Goal: Find specific page/section: Find specific page/section

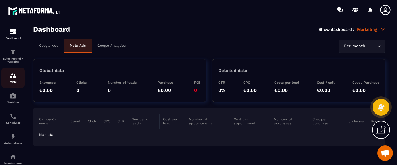
click at [13, 78] on img at bounding box center [13, 75] width 7 height 7
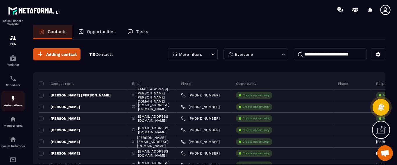
scroll to position [87, 0]
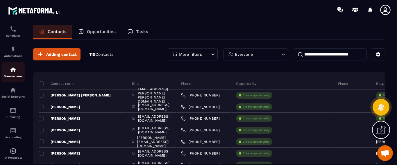
click at [11, 73] on img at bounding box center [13, 69] width 7 height 7
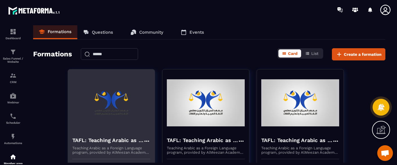
click at [91, 144] on h4 "TAFL: Teaching Arabic as a Foreign Language program - august" at bounding box center [107, 140] width 71 height 8
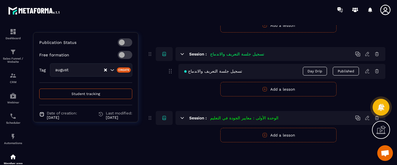
scroll to position [170, 0]
